Goal: Find specific page/section: Find specific page/section

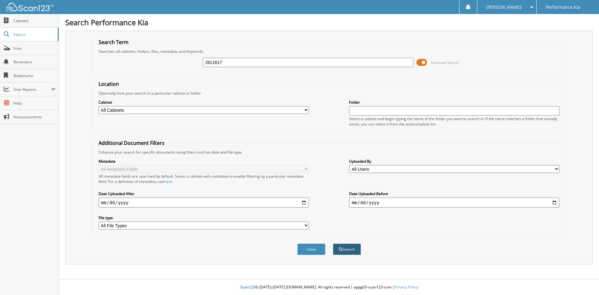
type input "2611617"
click at [353, 244] on button "Search" at bounding box center [347, 249] width 28 height 12
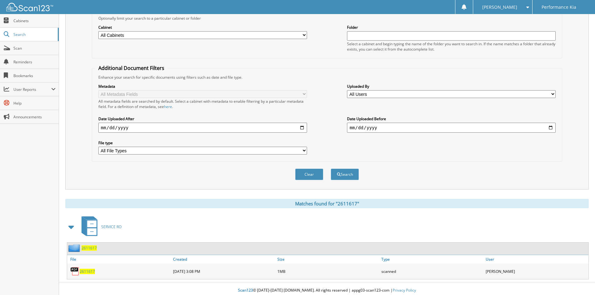
scroll to position [78, 0]
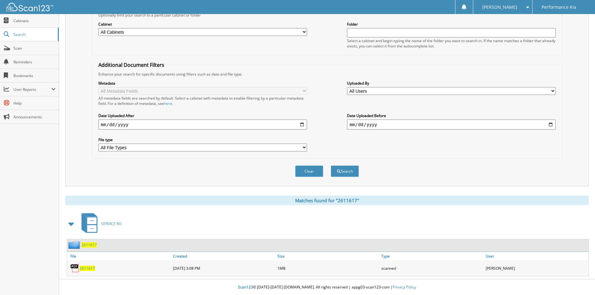
click at [90, 267] on span "2611617" at bounding box center [87, 268] width 15 height 5
